Goal: Information Seeking & Learning: Learn about a topic

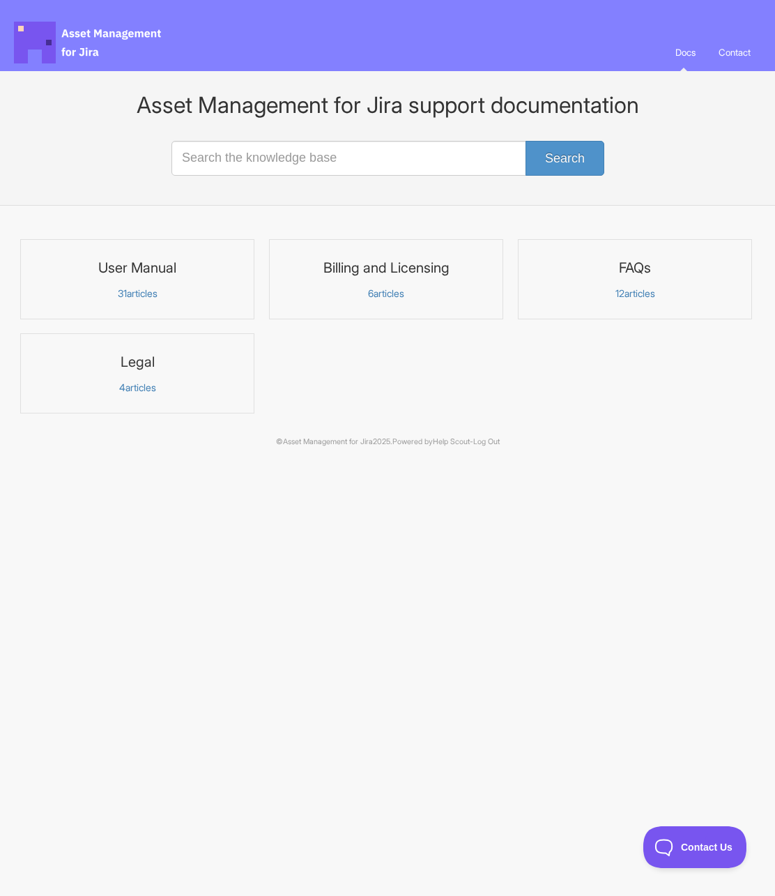
click at [268, 163] on input "Search the knowledge base" at bounding box center [388, 158] width 432 height 35
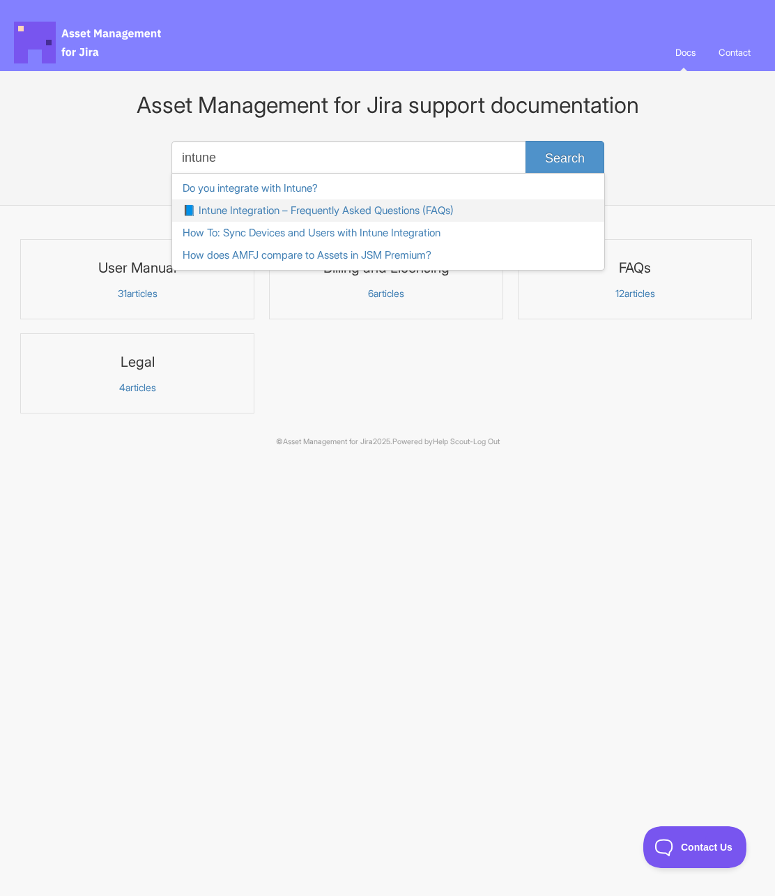
type input "intune"
click at [319, 208] on link "📘 Intune Integration – Frequently Asked Questions (FAQs)" at bounding box center [388, 210] width 432 height 22
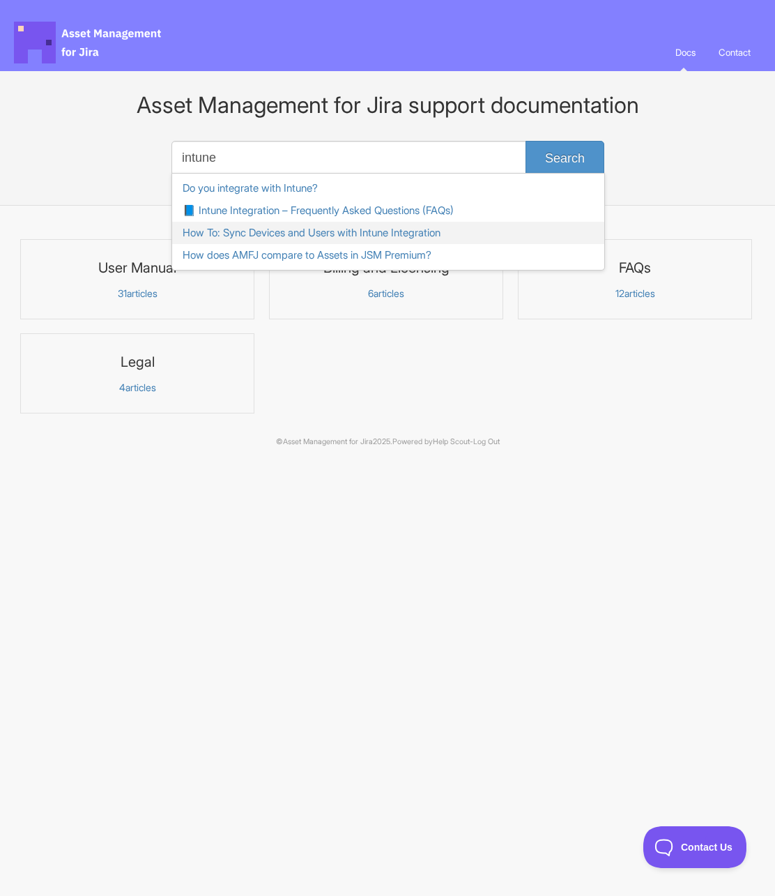
click at [304, 231] on link "How To: Sync Devices and Users with Intune Integration" at bounding box center [388, 233] width 432 height 22
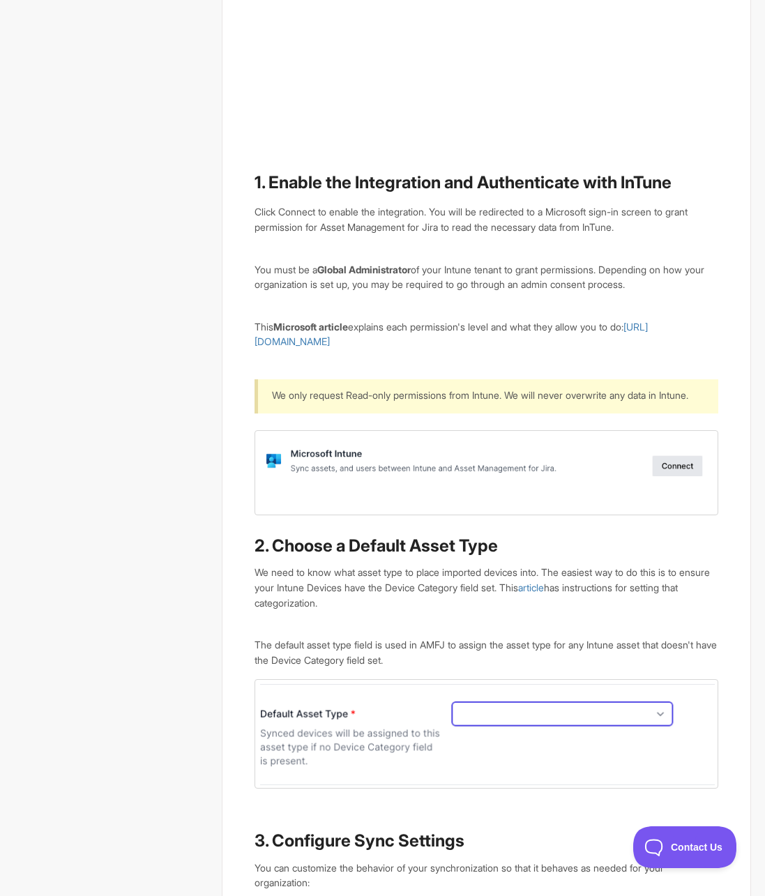
scroll to position [984, 0]
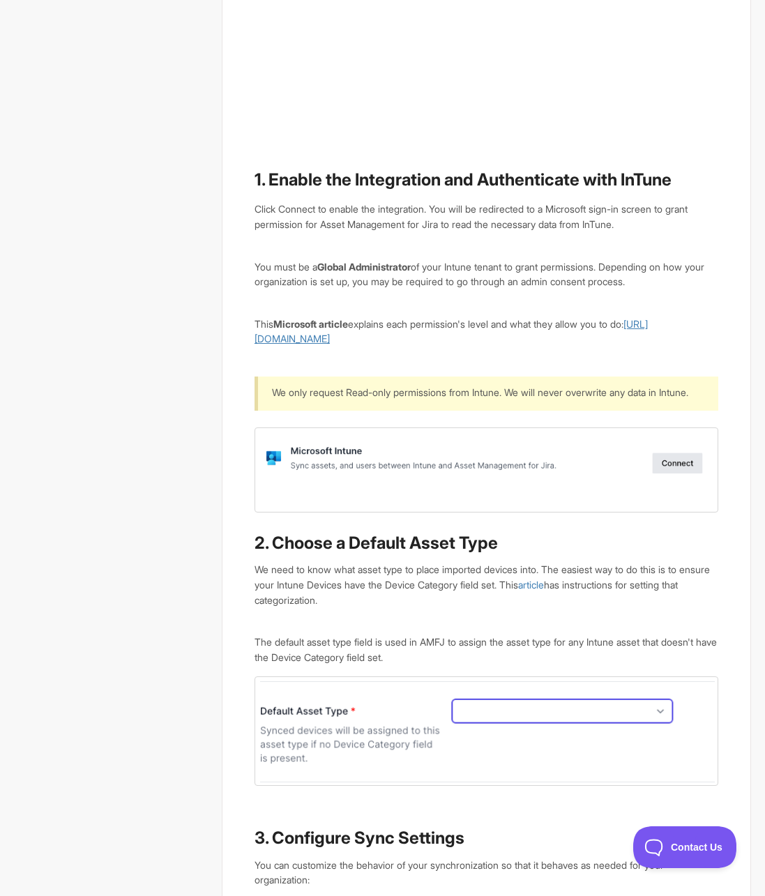
click at [363, 345] on link "https://learn.microsoft.com/en-us/entra/identity/role-based-access-control/perm…" at bounding box center [450, 331] width 393 height 27
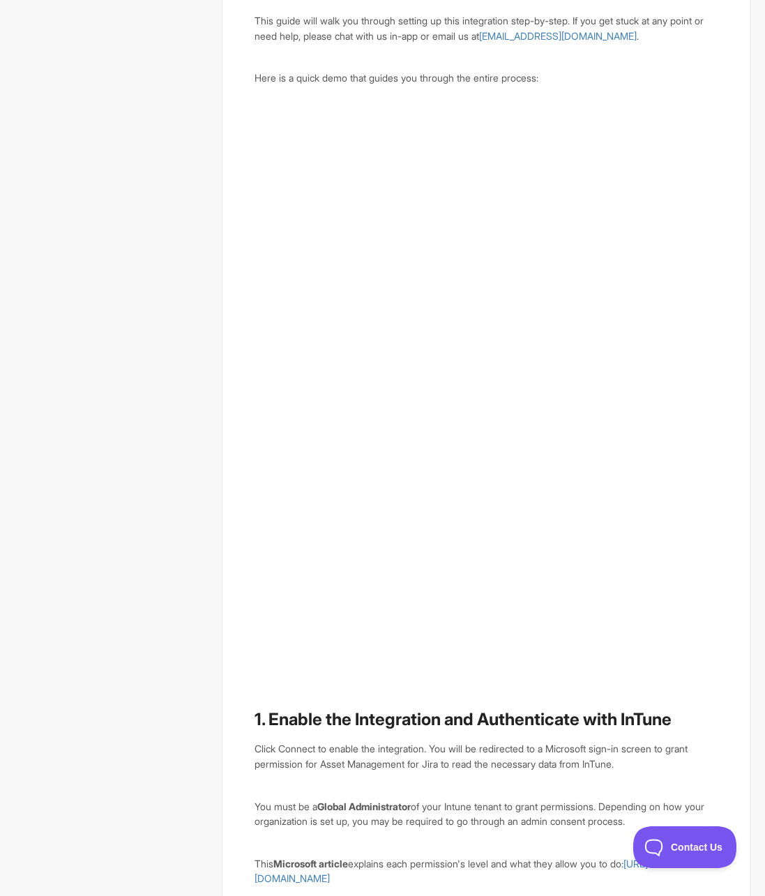
scroll to position [388, 0]
